Goal: Transaction & Acquisition: Purchase product/service

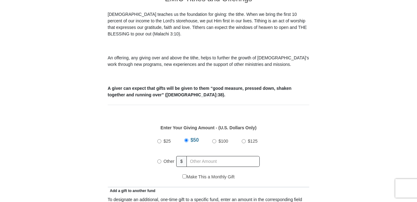
click at [160, 154] on div "Other" at bounding box center [166, 161] width 19 height 14
click at [162, 155] on label "Other" at bounding box center [168, 161] width 15 height 14
click at [161, 159] on input "Other" at bounding box center [159, 161] width 4 height 4
radio input "true"
click at [160, 158] on input "Other" at bounding box center [159, 160] width 4 height 4
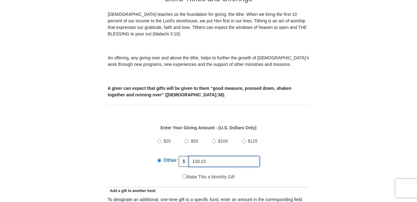
type input "110.13"
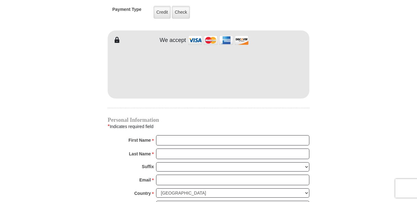
scroll to position [528, 0]
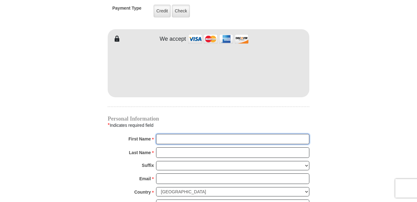
click at [178, 134] on input "First Name *" at bounding box center [232, 139] width 153 height 11
type input "[PERSON_NAME]"
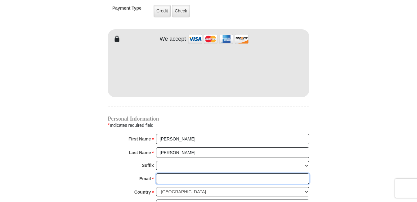
type input "[EMAIL_ADDRESS][DOMAIN_NAME]"
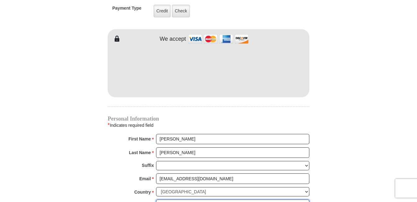
type input "[STREET_ADDRESS]"
type input "[GEOGRAPHIC_DATA]"
type input "[GEOGRAPHIC_DATA], [GEOGRAPHIC_DATA]"
select select "[GEOGRAPHIC_DATA]"
type input "76131"
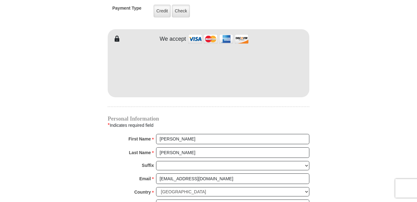
type input "8174482555"
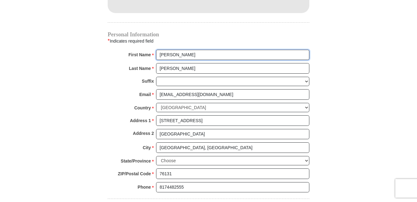
scroll to position [621, 0]
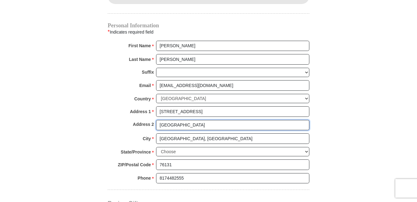
drag, startPoint x: 201, startPoint y: 116, endPoint x: 152, endPoint y: 112, distance: 48.5
click at [152, 120] on div "Address 2 [GEOGRAPHIC_DATA], [GEOGRAPHIC_DATA]" at bounding box center [209, 127] width 202 height 14
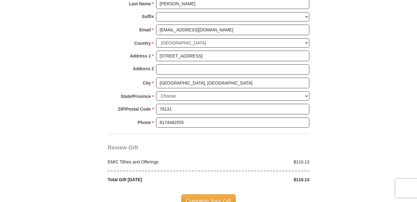
scroll to position [683, 0]
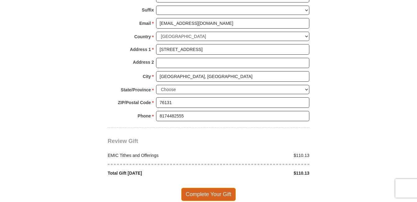
click at [194, 187] on span "Complete Your Gift" at bounding box center [208, 193] width 55 height 13
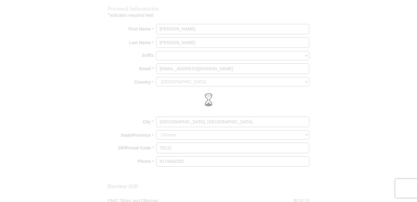
scroll to position [559, 0]
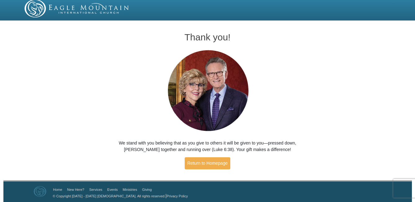
scroll to position [4, 0]
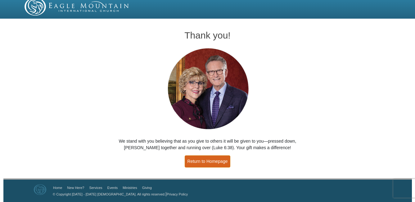
click at [218, 162] on link "Return to Homepage" at bounding box center [208, 161] width 46 height 12
